Goal: Register for event/course

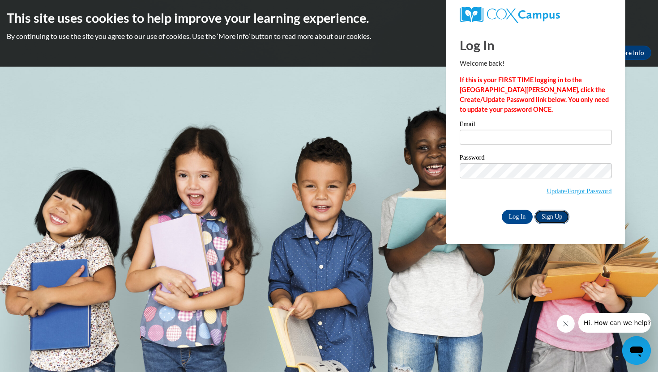
click at [248, 222] on link "Sign Up" at bounding box center [551, 217] width 35 height 14
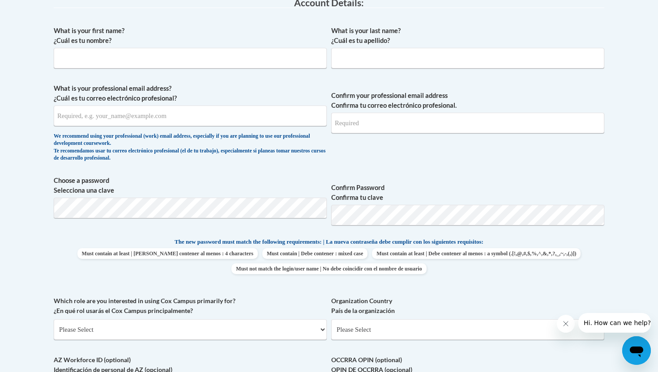
scroll to position [251, 0]
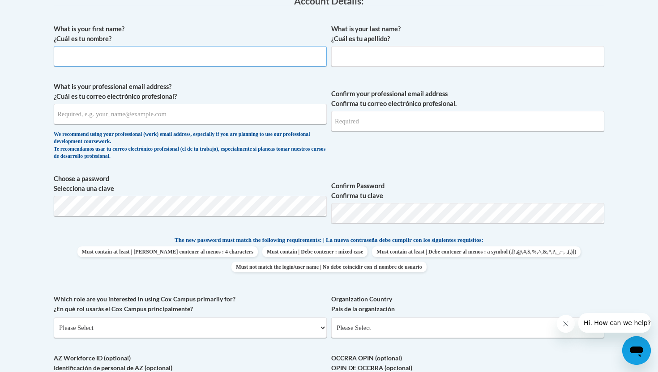
click at [273, 58] on input "What is your first name? ¿Cuál es tu nombre?" at bounding box center [190, 56] width 273 height 21
type input "Desirae"
click at [431, 60] on input "What is your last name? ¿Cuál es tu apellido?" at bounding box center [467, 56] width 273 height 21
type input "Jarrett"
click at [172, 115] on input "What is your professional email address? ¿Cuál es tu correo electrónico profesi…" at bounding box center [190, 114] width 273 height 21
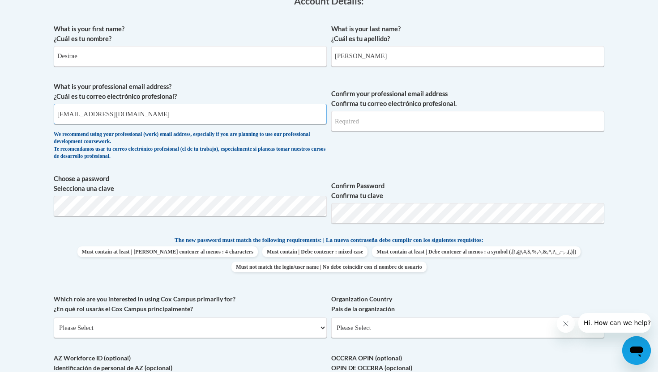
type input "desirae2cute@icloud.com"
click at [358, 129] on input "Confirm your professional email address Confirma tu correo electrónico profesio…" at bounding box center [467, 121] width 273 height 21
type input "desirae2cute@icloud.com"
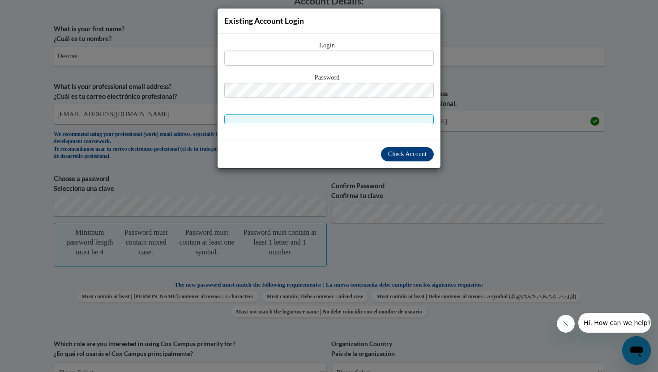
click at [507, 124] on div "Existing Account Login Login Password" at bounding box center [329, 186] width 658 height 372
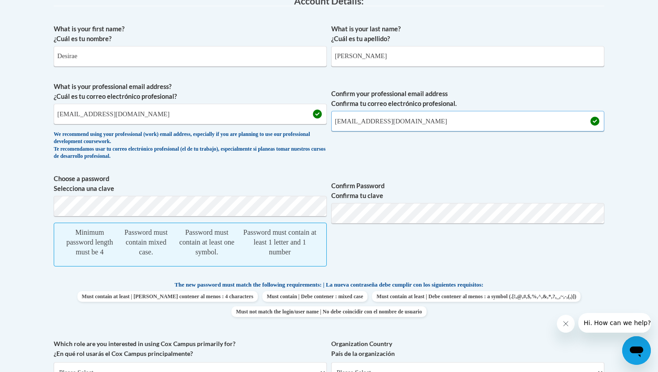
click at [410, 124] on input "desirae2cute@icloud.com" at bounding box center [467, 121] width 273 height 21
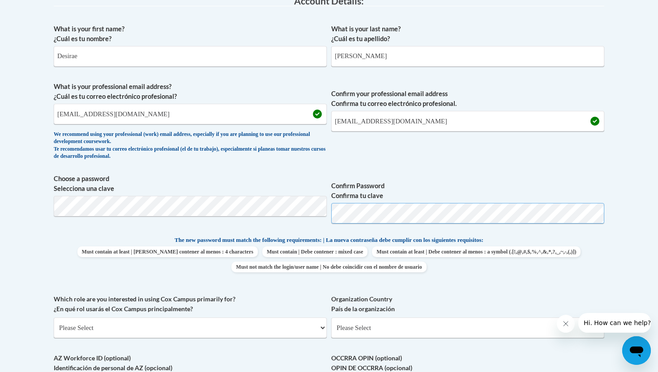
click at [315, 209] on span "Choose a password Selecciona una clave Confirm Password Confirma tu clave" at bounding box center [329, 202] width 550 height 57
click at [88, 293] on div "What is your first name? ¿Cuál es tu nombre? Desirae What is your last name? ¿C…" at bounding box center [329, 224] width 550 height 408
click at [112, 330] on select "Please Select College/University | Colegio/Universidad Community/Nonprofit Part…" at bounding box center [190, 328] width 273 height 21
select select "fbf2d438-af2f-41f8-98f1-81c410e29de3"
click at [54, 318] on select "Please Select College/University | Colegio/Universidad Community/Nonprofit Part…" at bounding box center [190, 328] width 273 height 21
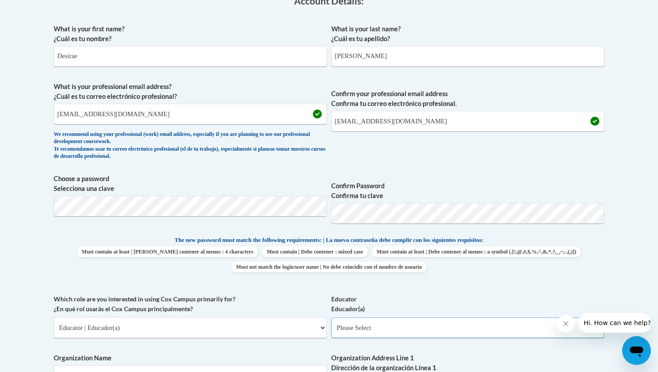
click at [406, 328] on select "Please Select Early Learning/Daycare Teacher/Family Home Care Provider | Maestr…" at bounding box center [467, 328] width 273 height 21
select select "5e2af403-4f2c-4e49-a02f-103e55d7b75b"
click at [331, 318] on select "Please Select Early Learning/Daycare Teacher/Family Home Care Provider | Maestr…" at bounding box center [467, 328] width 273 height 21
click at [426, 299] on label "Educator Educador(a)" at bounding box center [467, 304] width 273 height 20
click at [426, 318] on select "Please Select Early Learning/Daycare Teacher/Family Home Care Provider | Maestr…" at bounding box center [467, 328] width 273 height 21
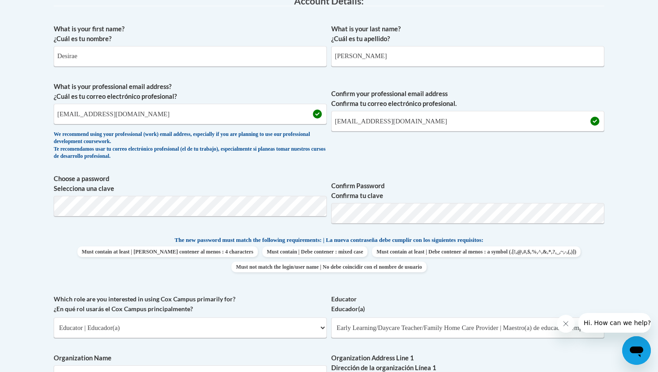
click at [611, 258] on body "This site uses cookies to help improve your learning experience. By continuing …" at bounding box center [329, 366] width 658 height 1234
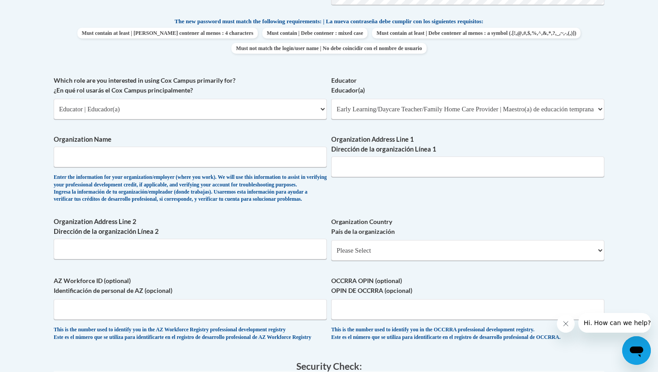
scroll to position [483, 0]
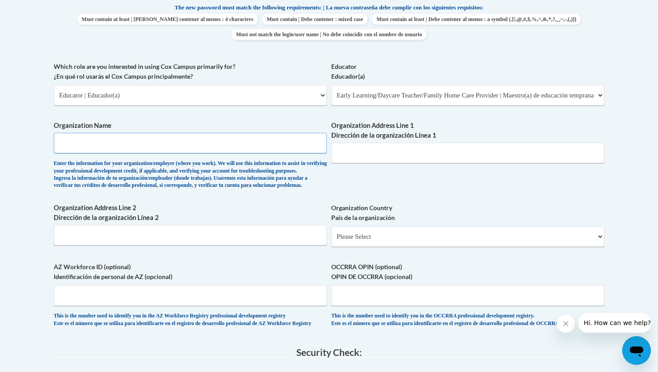
click at [81, 145] on input "Organization Name" at bounding box center [190, 143] width 273 height 21
type input "Leafspring School"
click at [350, 158] on input "Organization Address Line 1 Dirección de la organización Línea 1" at bounding box center [467, 153] width 273 height 21
type input "9306 Dayflower St"
click at [413, 247] on select "Please Select United States | Estados Unidos Outside of the United States | Fue…" at bounding box center [467, 236] width 273 height 21
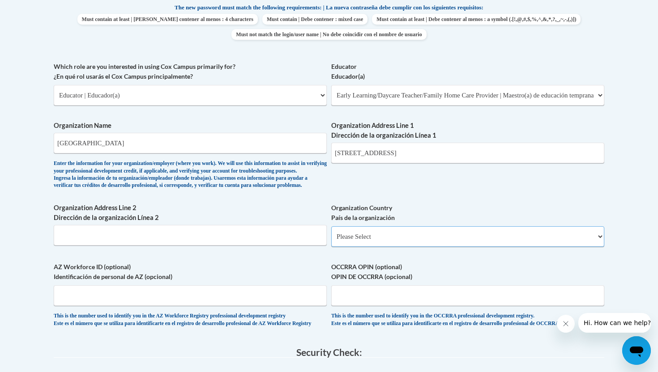
select select "ad49bcad-a171-4b2e-b99c-48b446064914"
click at [331, 241] on select "Please Select United States | Estados Unidos Outside of the United States | Fue…" at bounding box center [467, 236] width 273 height 21
select select
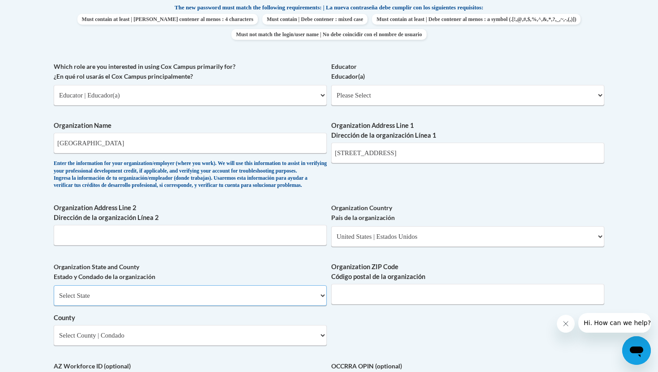
click at [188, 306] on select "Select State Alabama Alaska Arizona Arkansas California Colorado Connecticut De…" at bounding box center [190, 295] width 273 height 21
select select "Kentucky"
click at [54, 300] on select "Select State Alabama Alaska Arizona Arkansas California Colorado Connecticut De…" at bounding box center [190, 295] width 273 height 21
click at [357, 305] on input "Organization ZIP Code Código postal de la organización" at bounding box center [467, 294] width 273 height 21
type input "40059"
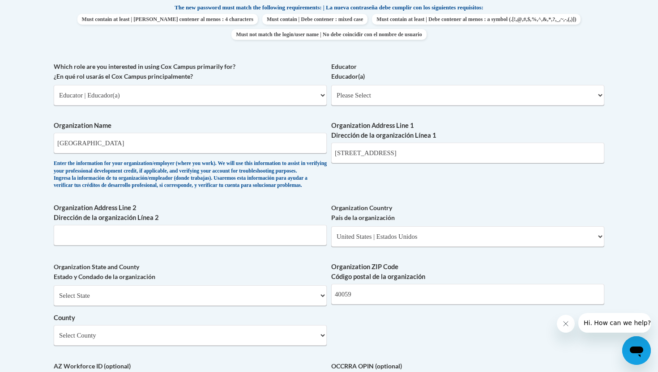
click at [394, 345] on div "What is your first name? ¿Cuál es tu nombre? Desirae What is your last name? ¿C…" at bounding box center [329, 111] width 550 height 649
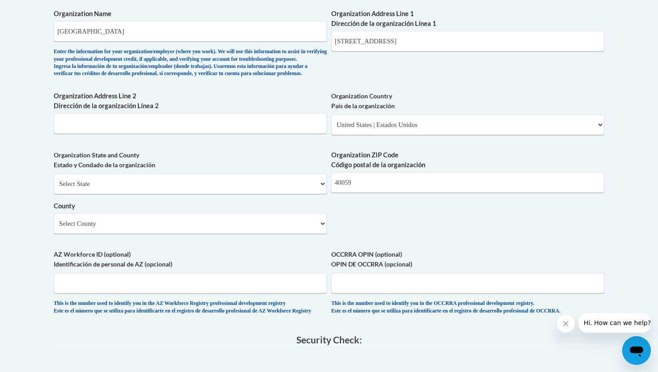
scroll to position [626, 0]
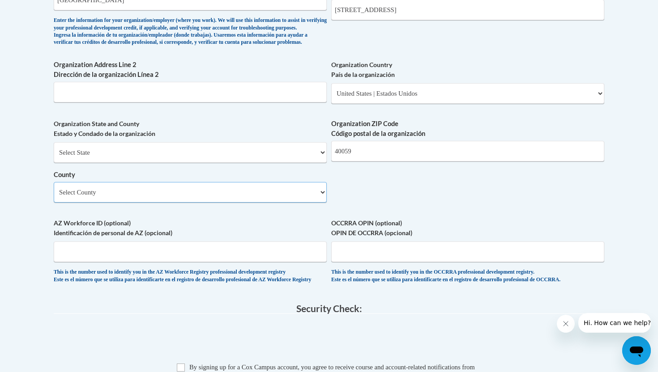
click at [90, 203] on select "Select County Adair Allen Anderson Ballard Barren Bath Bell Boone Bourbon Boyd …" at bounding box center [190, 192] width 273 height 21
select select "Jefferson"
click at [54, 197] on select "Select County Adair Allen Anderson Ballard Barren Bath Bell Boone Bourbon Boyd …" at bounding box center [190, 192] width 273 height 21
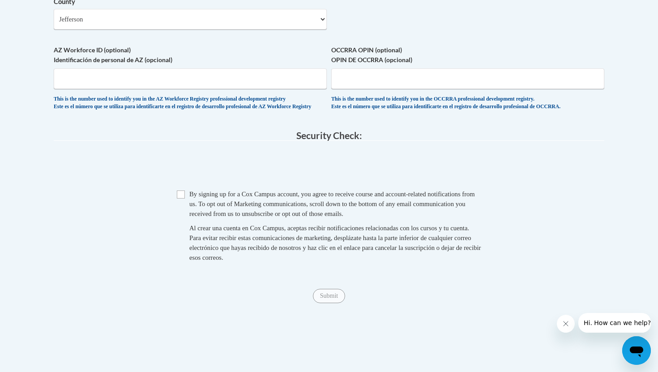
scroll to position [841, 0]
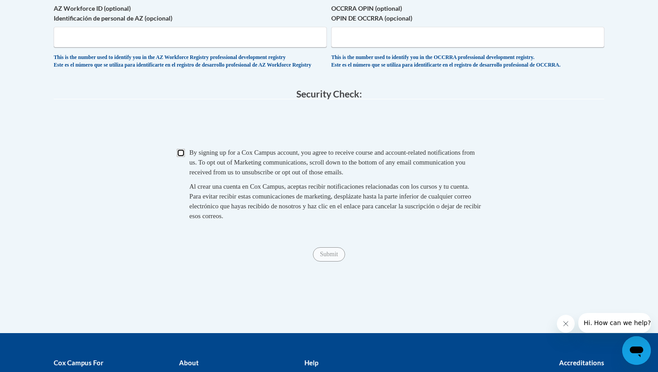
click at [180, 157] on input "Checkbox" at bounding box center [181, 153] width 8 height 8
checkbox input "true"
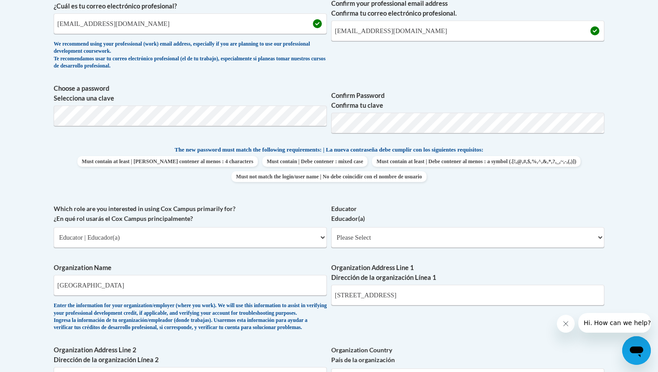
scroll to position [340, 0]
click at [355, 244] on select "Please Select Early Learning/Daycare Teacher/Family Home Care Provider | Maestr…" at bounding box center [467, 238] width 273 height 21
select select "5e2af403-4f2c-4e49-a02f-103e55d7b75b"
click at [331, 228] on select "Please Select Early Learning/Daycare Teacher/Family Home Care Provider | Maestr…" at bounding box center [467, 238] width 273 height 21
select select "null"
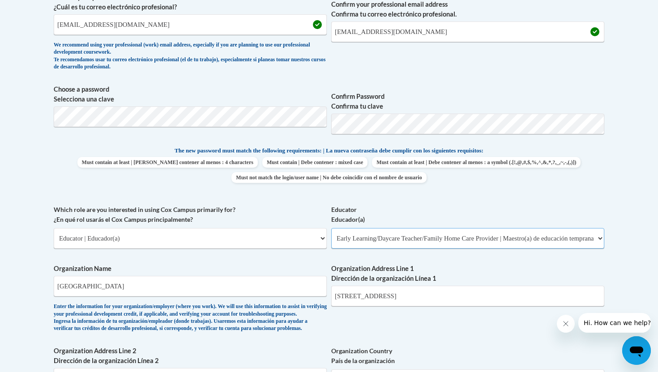
select select "null"
click at [350, 261] on div "What is your first name? ¿Cuál es tu nombre? Desirae What is your last name? ¿C…" at bounding box center [329, 254] width 550 height 649
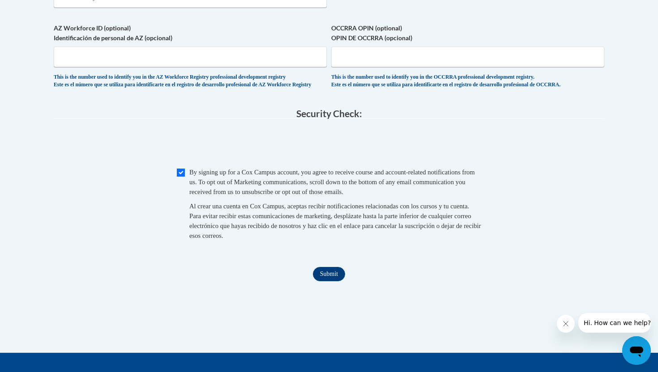
scroll to position [823, 0]
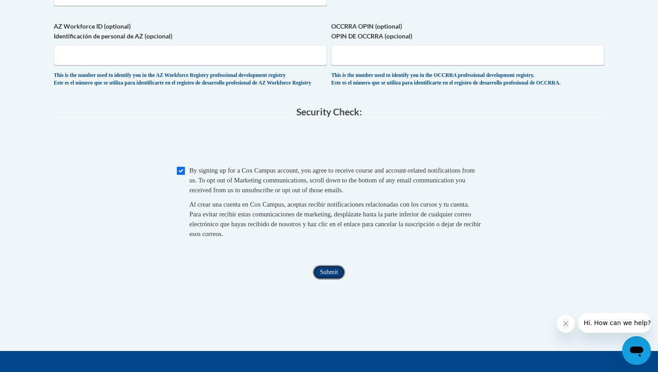
click at [323, 280] on input "Submit" at bounding box center [329, 272] width 32 height 14
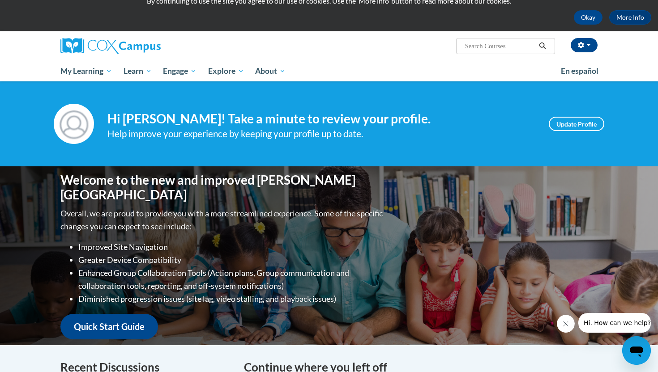
scroll to position [18, 0]
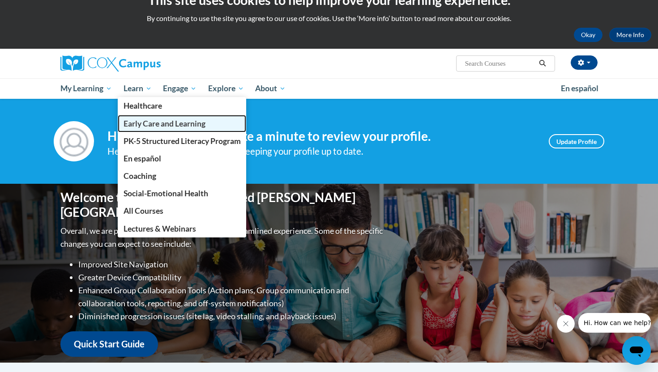
click at [153, 122] on span "Early Care and Learning" at bounding box center [165, 123] width 82 height 9
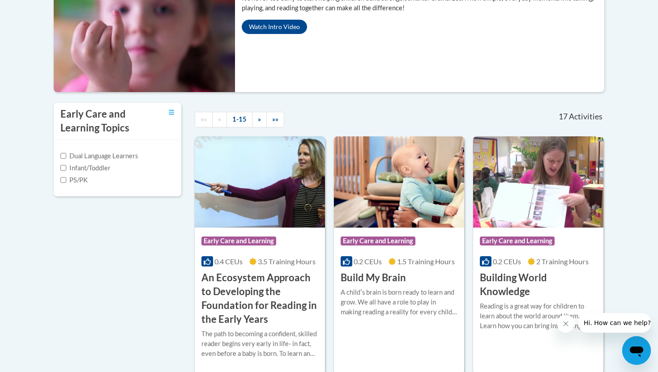
scroll to position [197, 0]
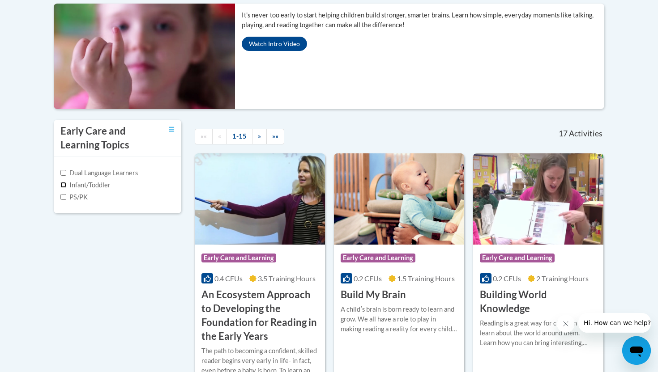
click at [64, 186] on input "Infant/Toddler" at bounding box center [63, 185] width 6 height 6
checkbox input "true"
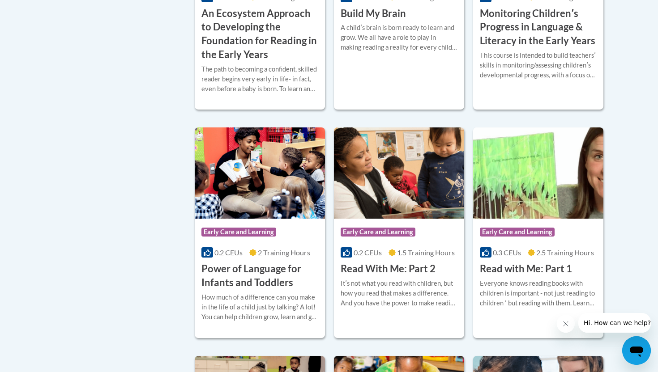
scroll to position [463, 0]
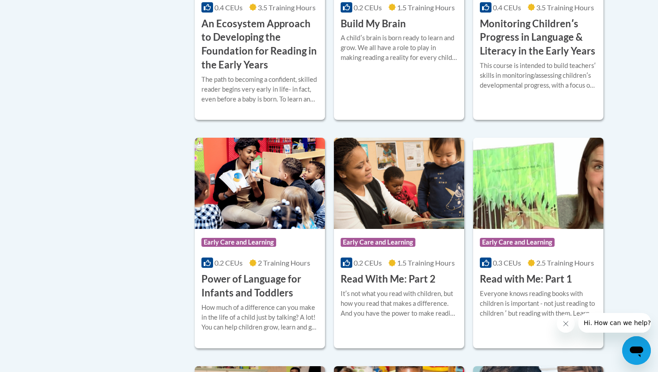
click at [624, 193] on body "This site uses cookies to help improve your learning experience. By continuing …" at bounding box center [329, 157] width 658 height 1241
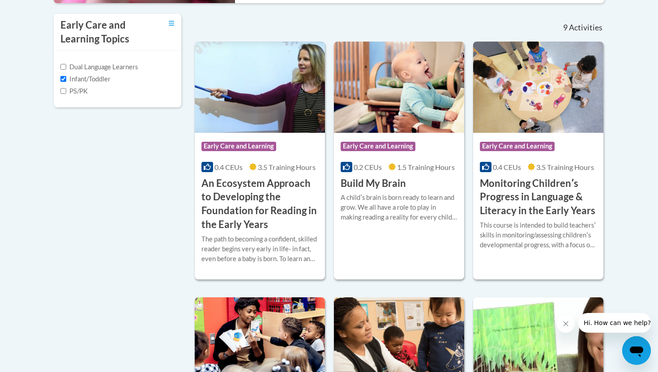
scroll to position [302, 0]
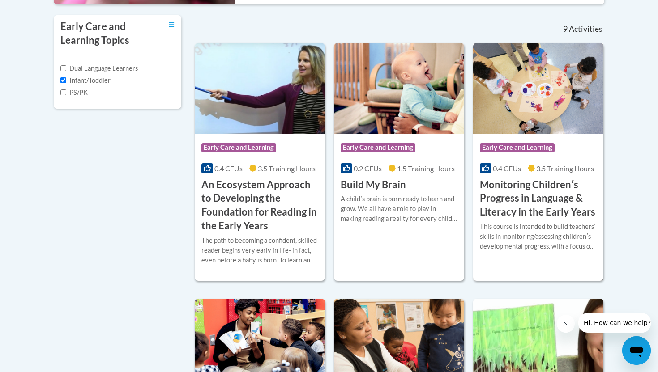
click at [539, 224] on div "This course is intended to build teachersʹ skills in monitoring/assessing child…" at bounding box center [538, 237] width 117 height 30
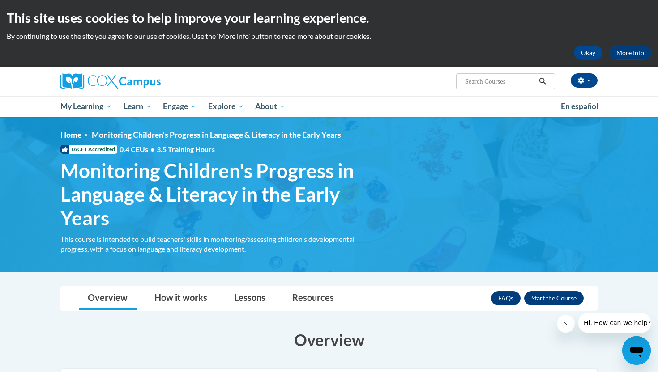
drag, startPoint x: 642, startPoint y: 279, endPoint x: 642, endPoint y: 271, distance: 8.1
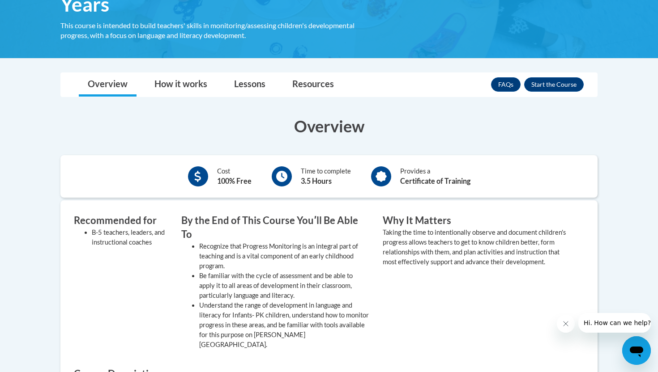
scroll to position [197, 0]
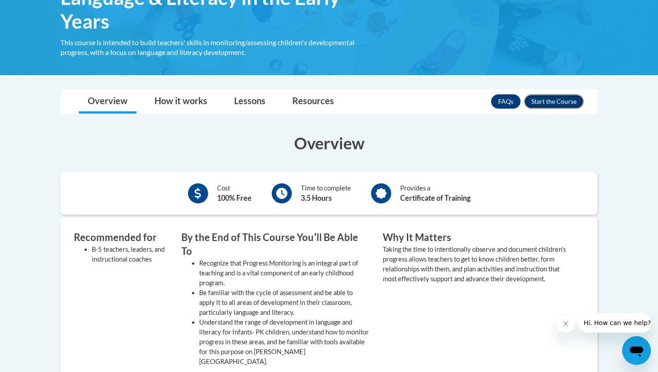
click at [553, 108] on button "Enroll" at bounding box center [554, 101] width 60 height 14
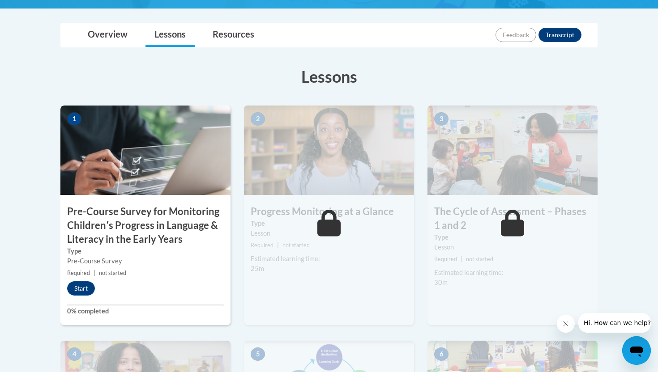
scroll to position [233, 0]
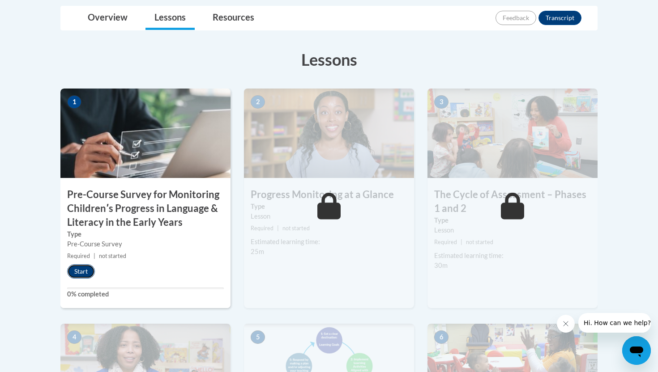
click at [87, 268] on button "Start" at bounding box center [81, 271] width 28 height 14
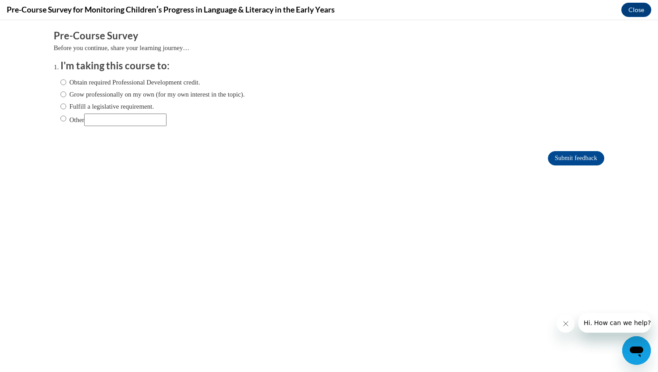
scroll to position [0, 0]
click at [120, 85] on label "Obtain required Professional Development credit." at bounding box center [130, 82] width 140 height 10
click at [66, 85] on input "Obtain required Professional Development credit." at bounding box center [63, 82] width 6 height 10
radio input "true"
click at [548, 151] on input "Submit feedback" at bounding box center [576, 158] width 56 height 14
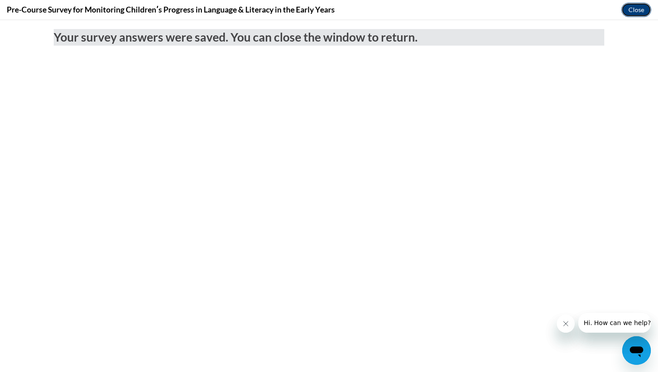
click at [639, 9] on button "Close" at bounding box center [636, 10] width 30 height 14
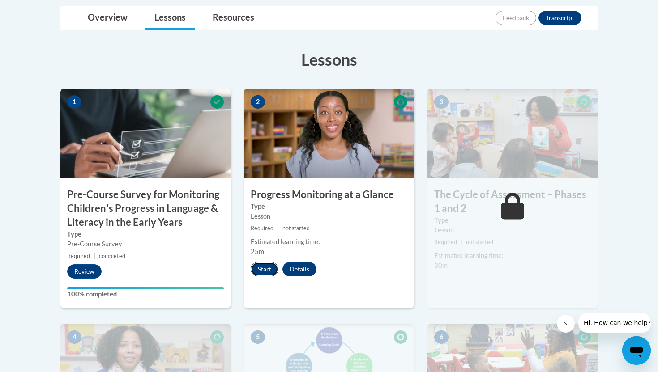
click at [262, 268] on button "Start" at bounding box center [265, 269] width 28 height 14
